Goal: Navigation & Orientation: Find specific page/section

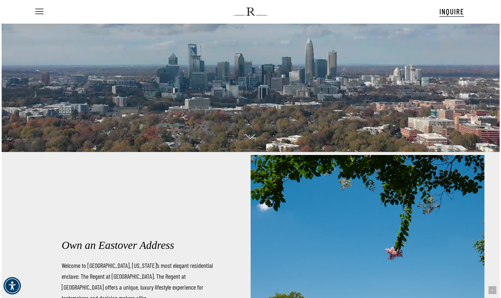
scroll to position [81, 0]
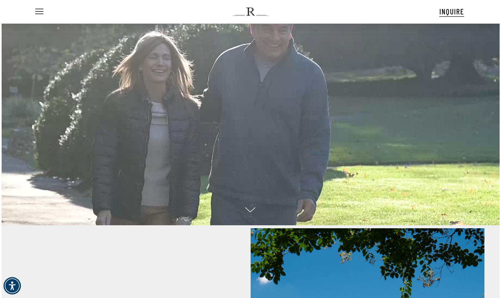
click at [45, 13] on nav "Menu" at bounding box center [42, 11] width 17 height 23
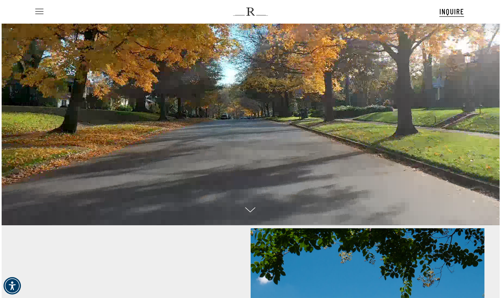
click at [39, 11] on span "Navigation Menu" at bounding box center [39, 12] width 6 height 8
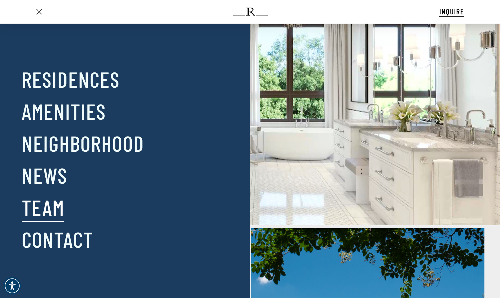
click at [59, 218] on link "Team" at bounding box center [43, 207] width 43 height 28
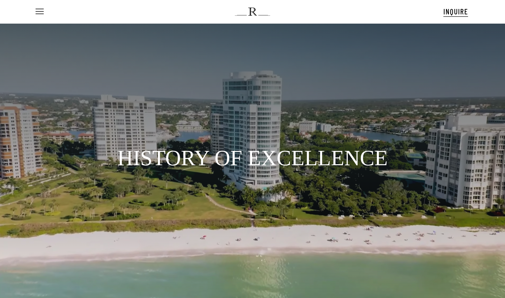
scroll to position [5, 2]
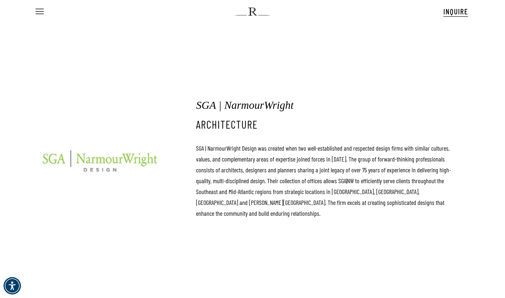
drag, startPoint x: 143, startPoint y: 211, endPoint x: -7, endPoint y: 63, distance: 210.8
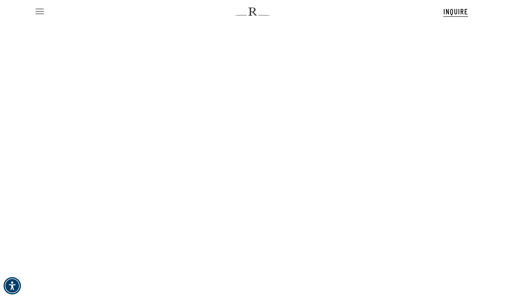
click at [35, 11] on link "Menu" at bounding box center [38, 12] width 9 height 6
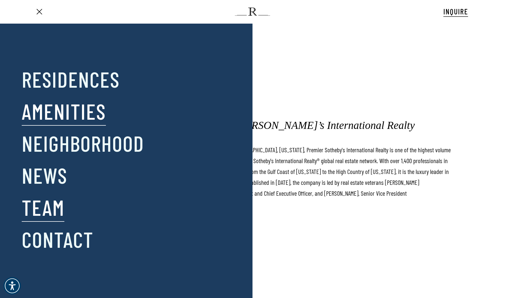
click at [52, 116] on link "Amenities" at bounding box center [64, 111] width 84 height 28
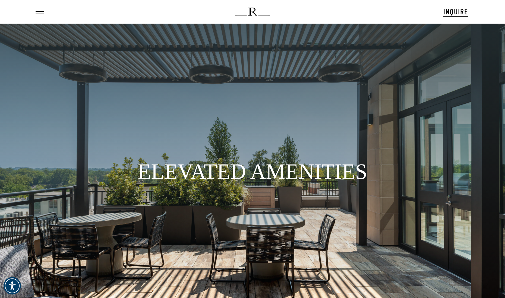
click at [36, 15] on ul "Menu" at bounding box center [38, 11] width 9 height 23
click at [42, 11] on span "Navigation Menu" at bounding box center [40, 12] width 6 height 8
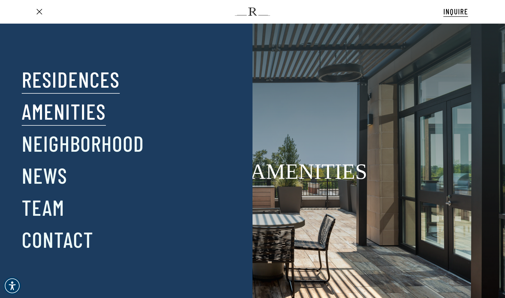
click at [55, 80] on link "Residences" at bounding box center [71, 79] width 98 height 28
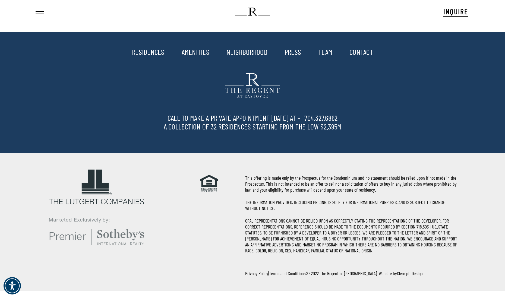
click at [353, 52] on link "CONTACT" at bounding box center [361, 51] width 24 height 9
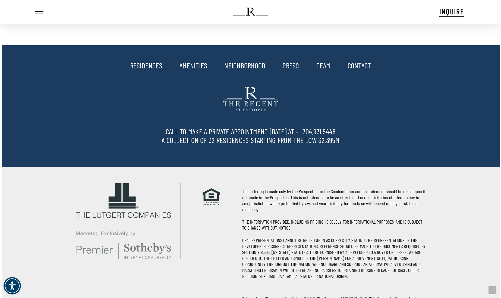
scroll to position [692, 0]
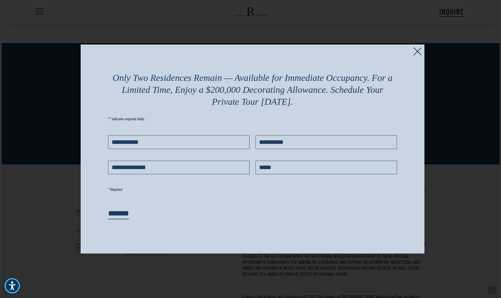
click at [422, 52] on div "Only Two Residences Remain — Available for Immediate Occupancy. For a Limited T…" at bounding box center [253, 149] width 344 height 209
click at [416, 46] on div "Only Two Residences Remain — Available for Immediate Occupancy. For a Limited T…" at bounding box center [253, 149] width 344 height 209
click at [415, 53] on img at bounding box center [417, 51] width 8 height 8
